Goal: Register for event/course

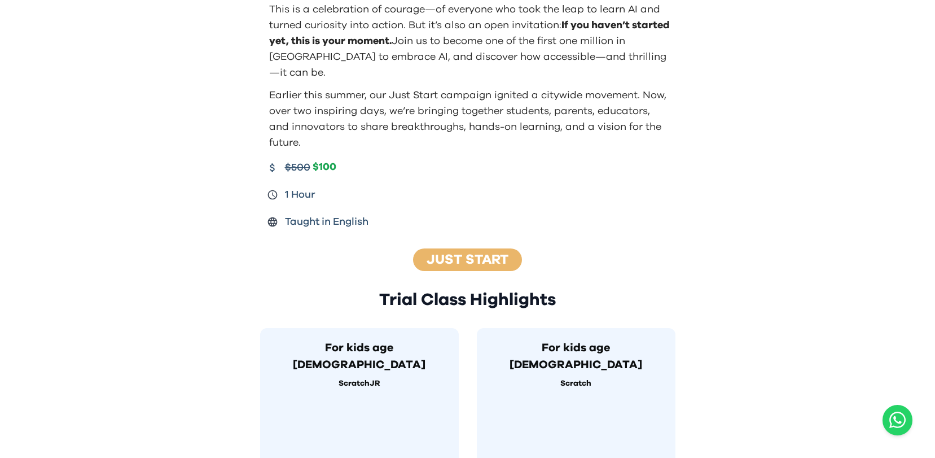
scroll to position [339, 0]
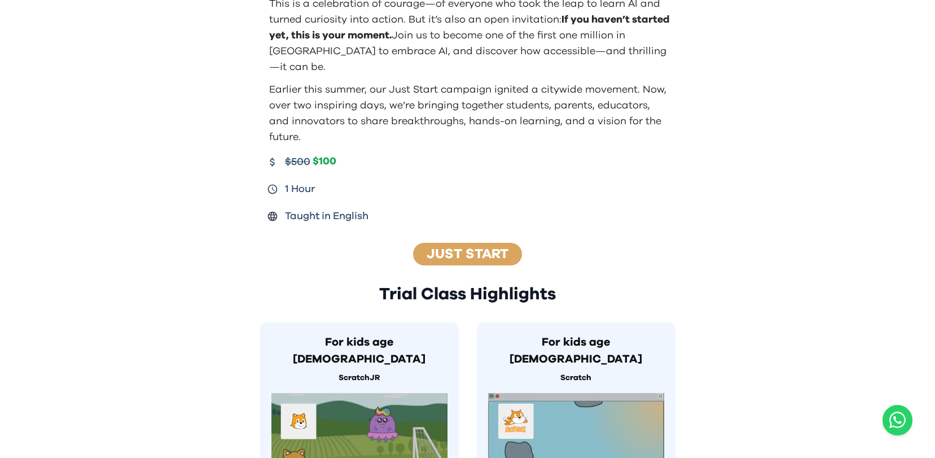
click at [470, 247] on link "Just Start" at bounding box center [468, 254] width 82 height 14
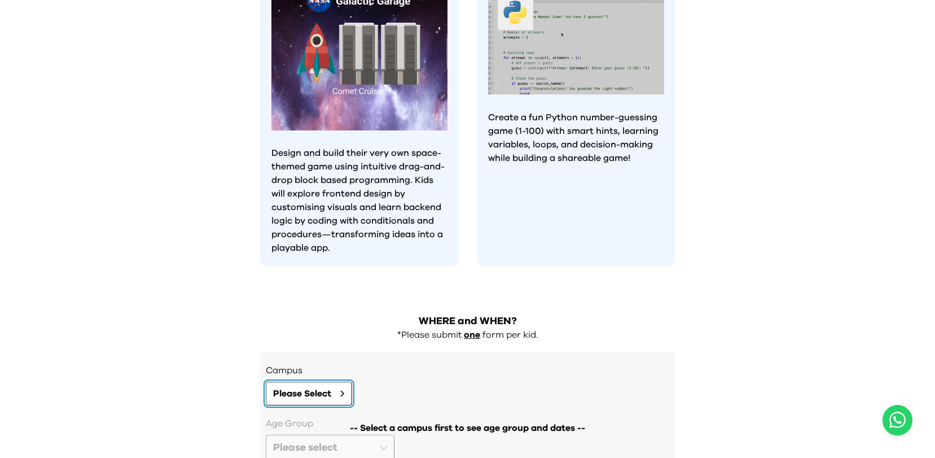
scroll to position [1127, 0]
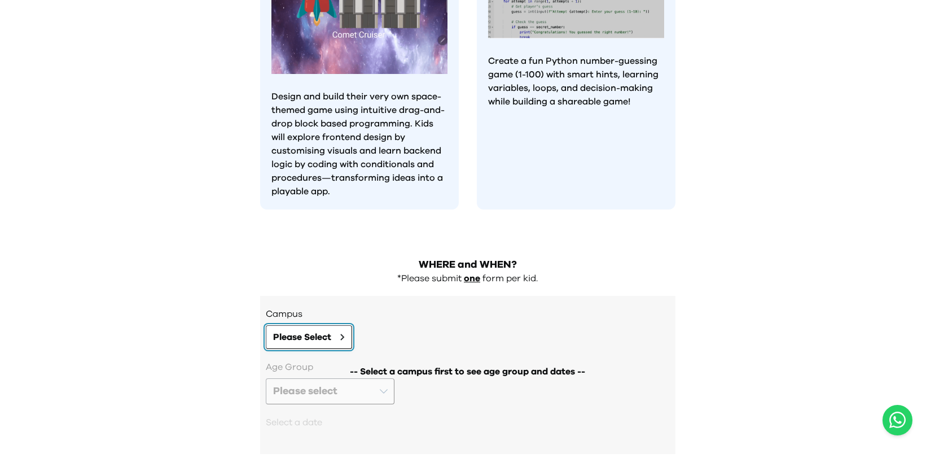
click at [335, 325] on button "Please Select" at bounding box center [309, 337] width 86 height 24
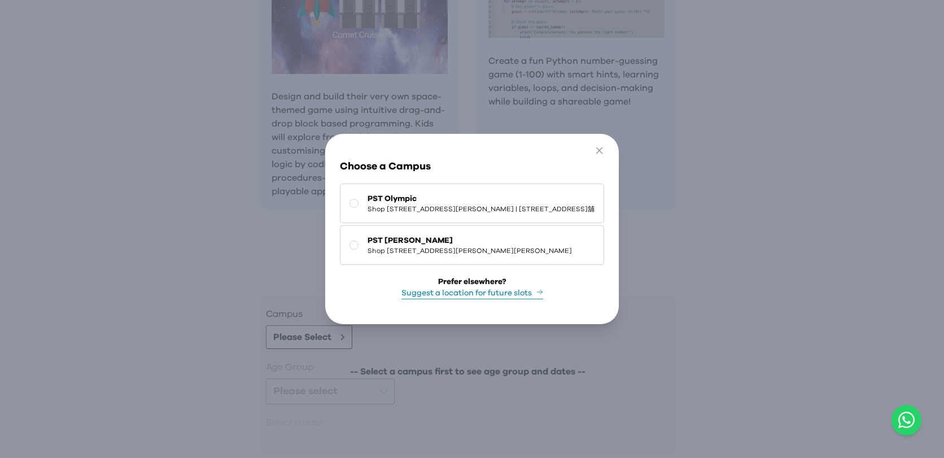
click at [194, 256] on div "Go Back Close Choose a Campus [GEOGRAPHIC_DATA] [STREET_ADDRESS] Tsui | [STREET…" at bounding box center [472, 229] width 944 height 458
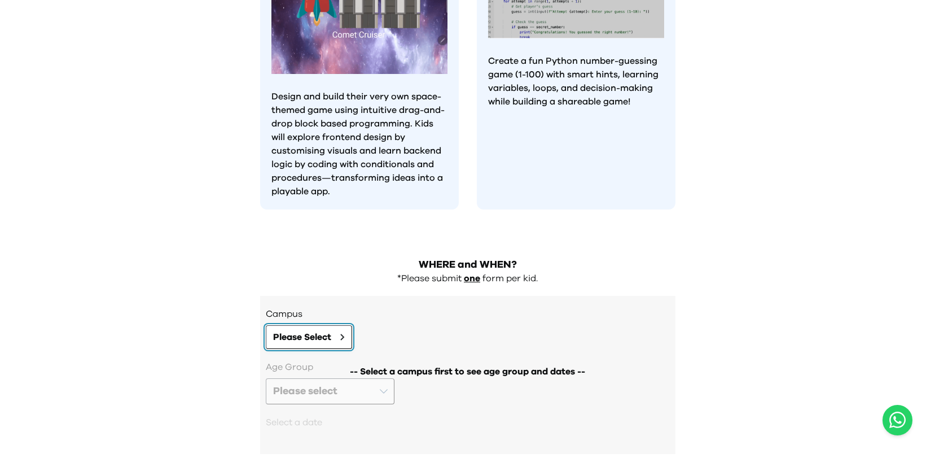
click at [348, 325] on button "Please Select" at bounding box center [309, 337] width 86 height 24
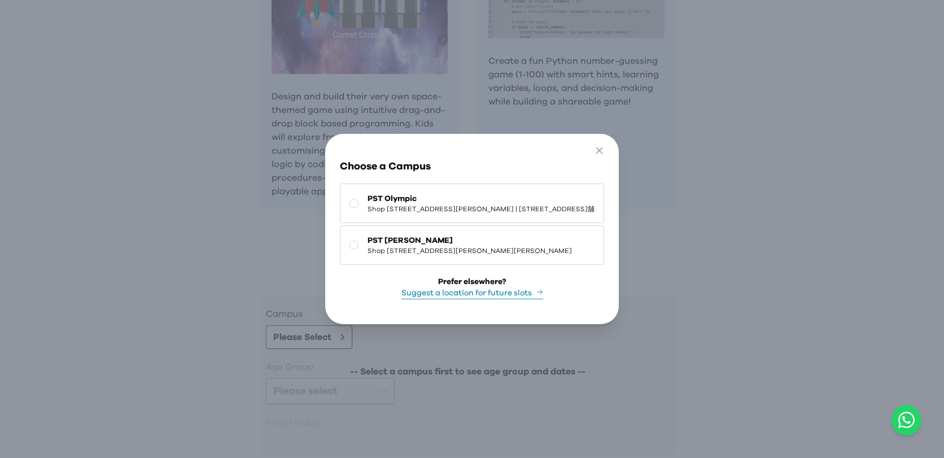
click at [182, 255] on div "Go Back Close Choose a Campus [GEOGRAPHIC_DATA] [STREET_ADDRESS] Tsui | [STREET…" at bounding box center [472, 229] width 944 height 458
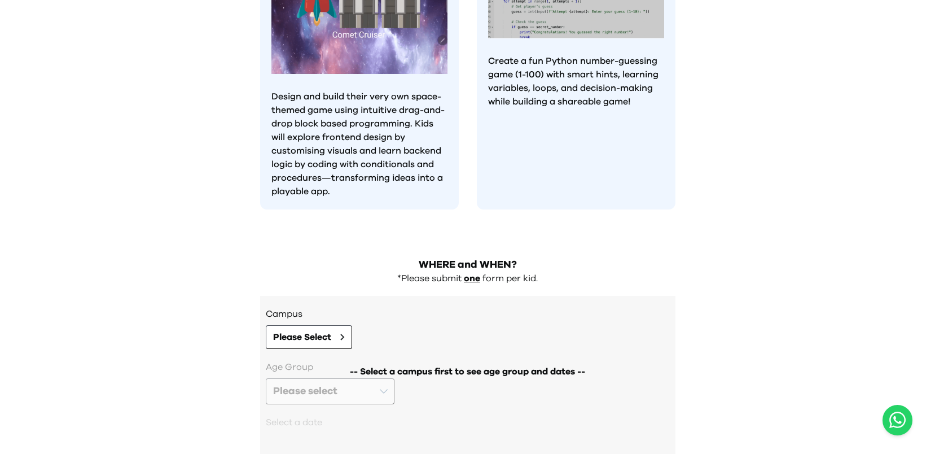
click at [347, 360] on div "-- Select a campus first to see age group and dates --" at bounding box center [468, 401] width 404 height 82
click at [382, 360] on div "-- Select a campus first to see age group and dates --" at bounding box center [468, 401] width 404 height 82
click at [383, 360] on div "-- Select a campus first to see age group and dates --" at bounding box center [468, 401] width 404 height 82
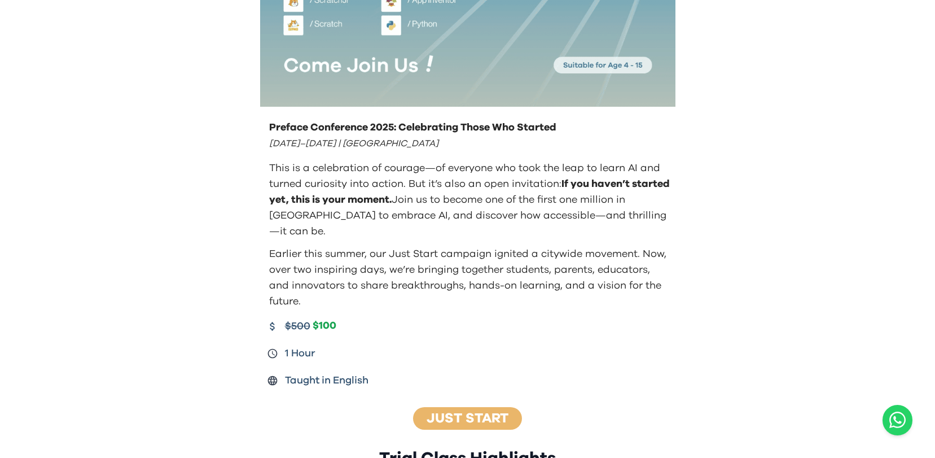
scroll to position [168, 0]
